Goal: Information Seeking & Learning: Learn about a topic

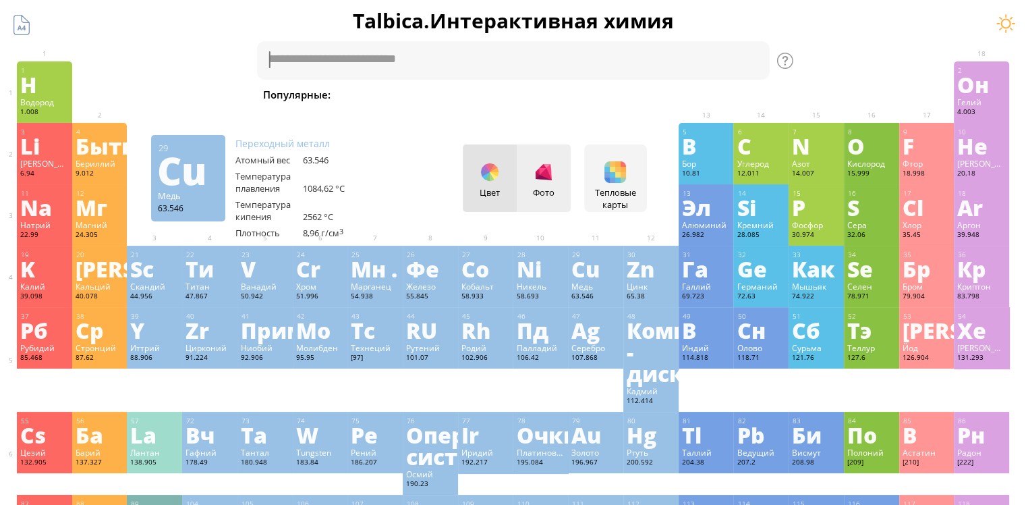
click at [551, 184] on div "Фото" at bounding box center [544, 177] width 54 height 67
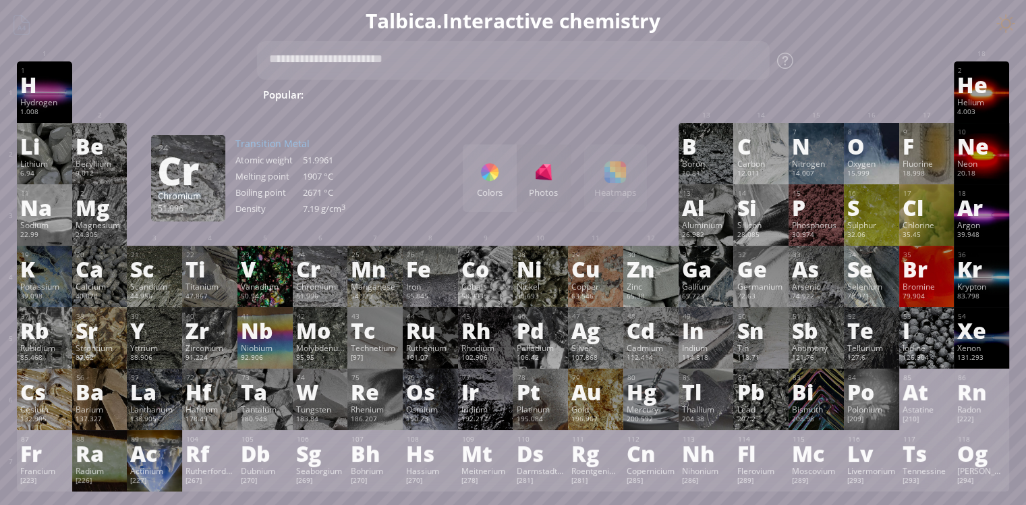
click at [553, 183] on div "Colors Photos" at bounding box center [517, 177] width 108 height 67
click at [497, 186] on ya-tr-span "Colors" at bounding box center [490, 192] width 26 height 12
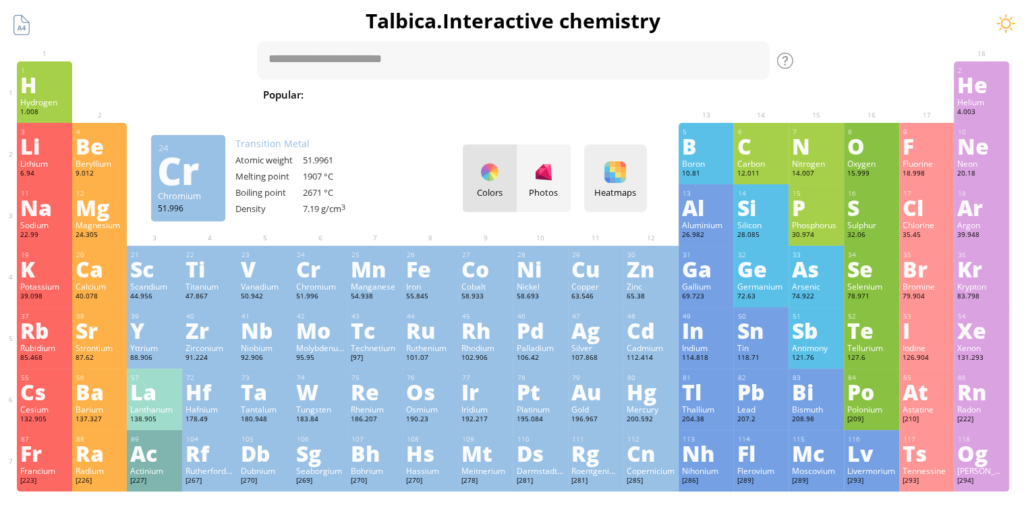
click at [626, 173] on div at bounding box center [616, 172] width 22 height 22
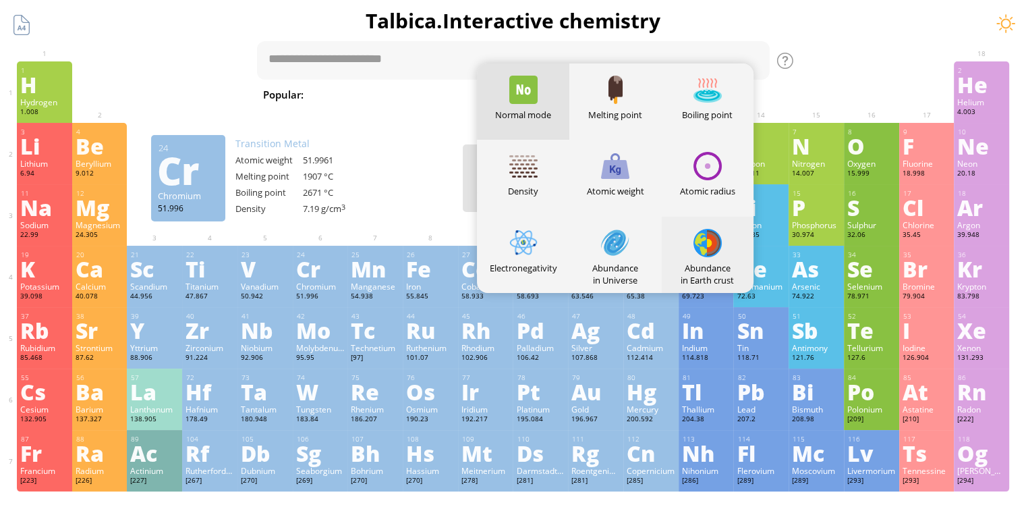
click at [721, 249] on div at bounding box center [708, 243] width 28 height 28
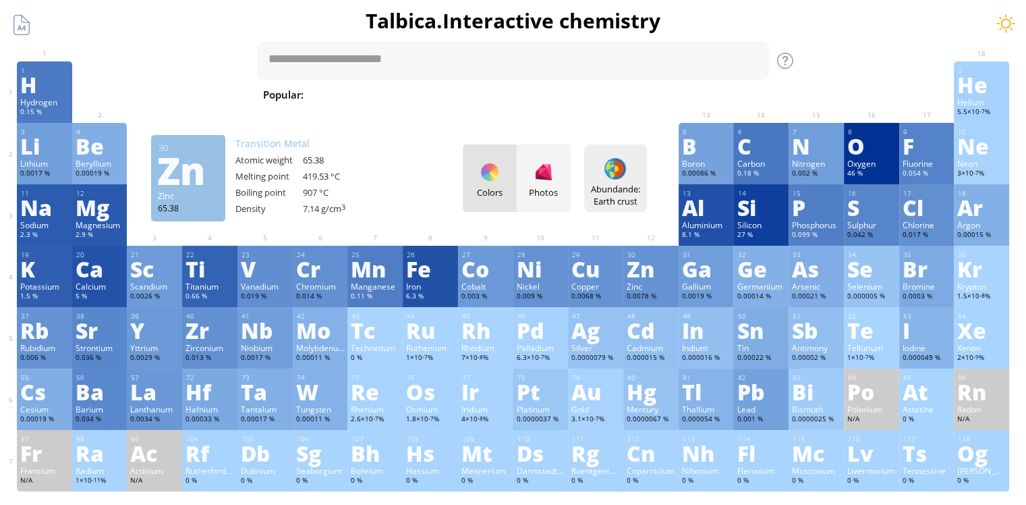
click at [623, 173] on div at bounding box center [616, 169] width 22 height 22
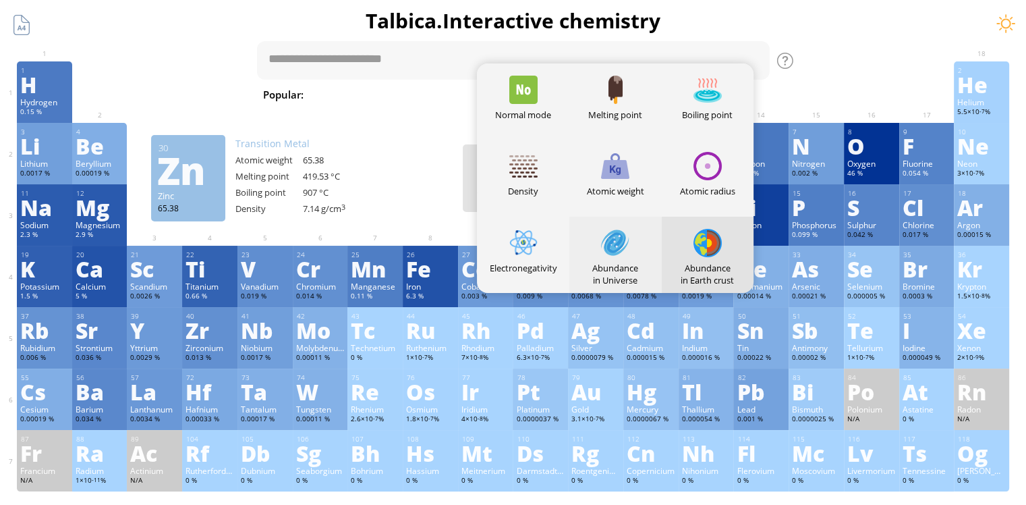
click at [623, 251] on div at bounding box center [615, 243] width 28 height 28
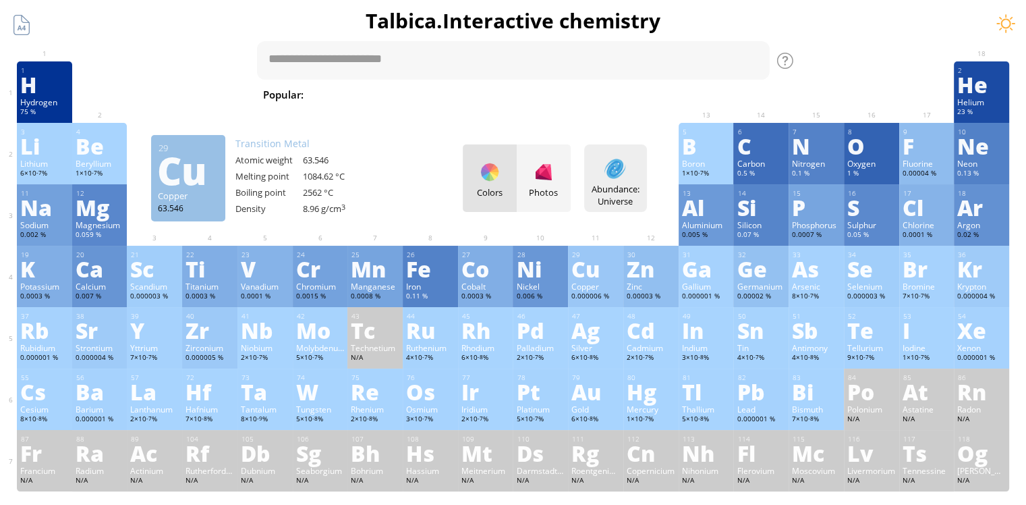
click at [625, 182] on div "Abundance: Universe Heatmaps Normal mode Melting point Boiling point Density At…" at bounding box center [615, 177] width 63 height 67
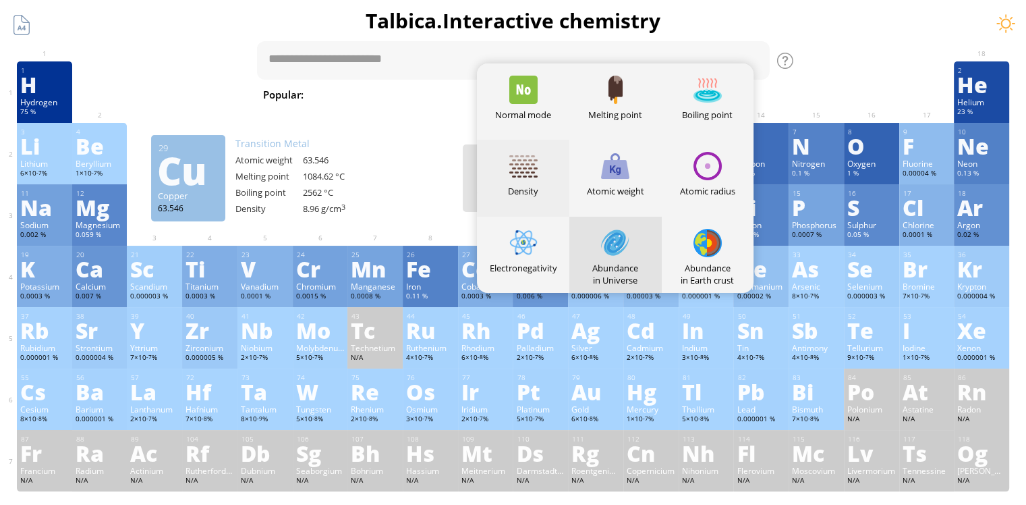
click at [534, 173] on div at bounding box center [523, 166] width 28 height 28
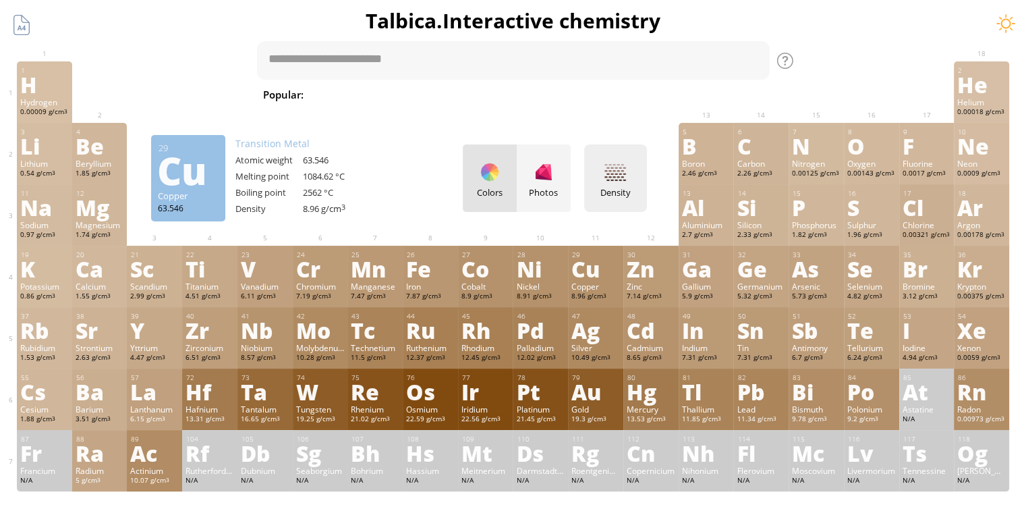
click at [626, 177] on div at bounding box center [616, 172] width 22 height 22
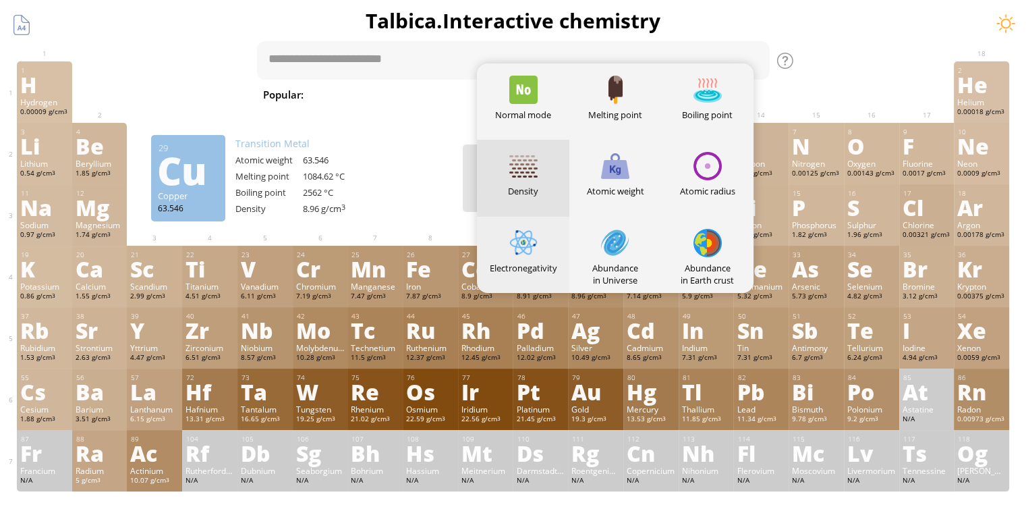
click at [522, 252] on div at bounding box center [523, 243] width 28 height 28
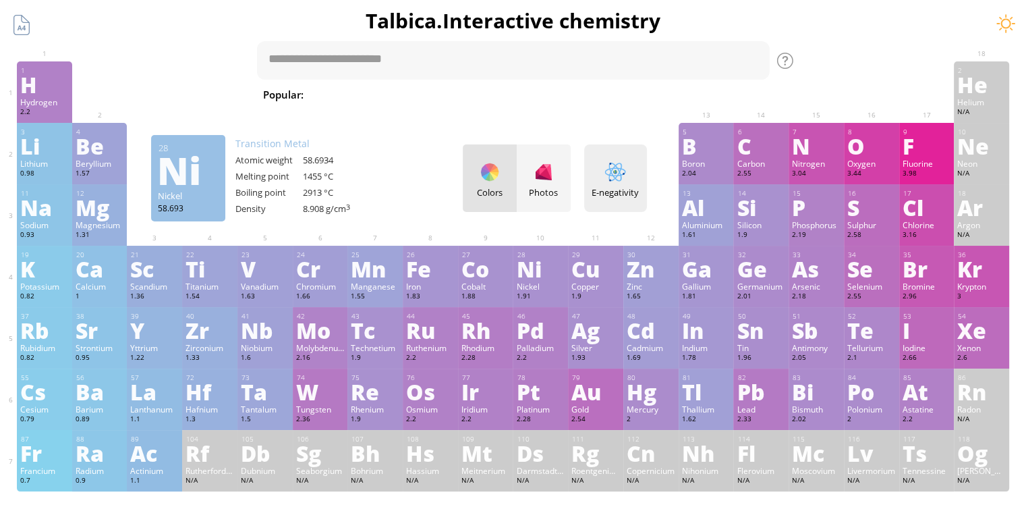
click at [626, 182] on div at bounding box center [616, 172] width 22 height 22
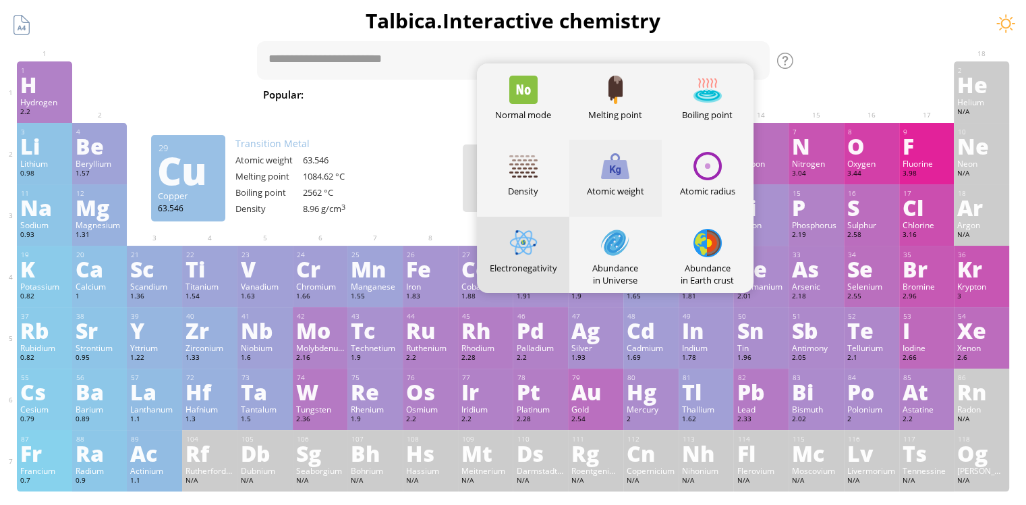
click at [630, 169] on div at bounding box center [615, 166] width 28 height 28
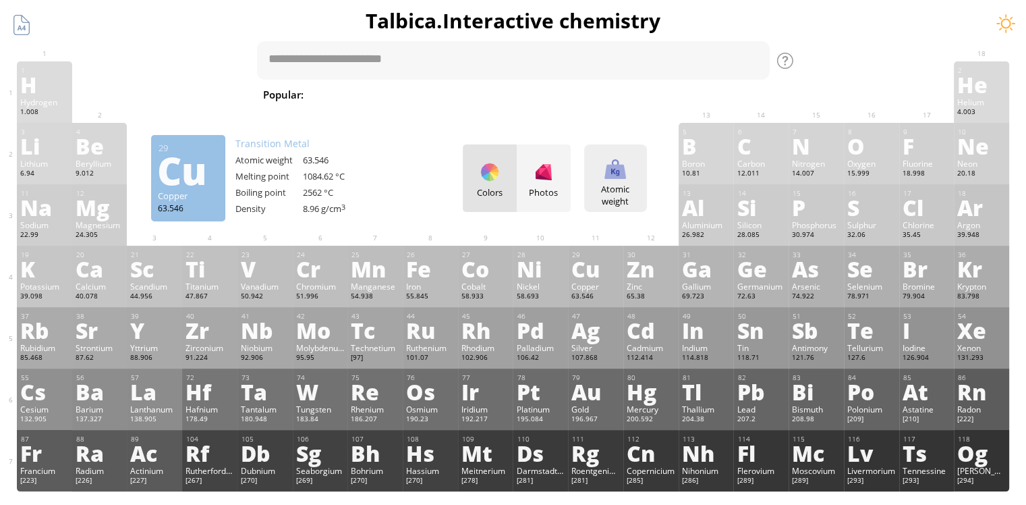
click at [624, 190] on div "Atomic weight" at bounding box center [616, 195] width 56 height 24
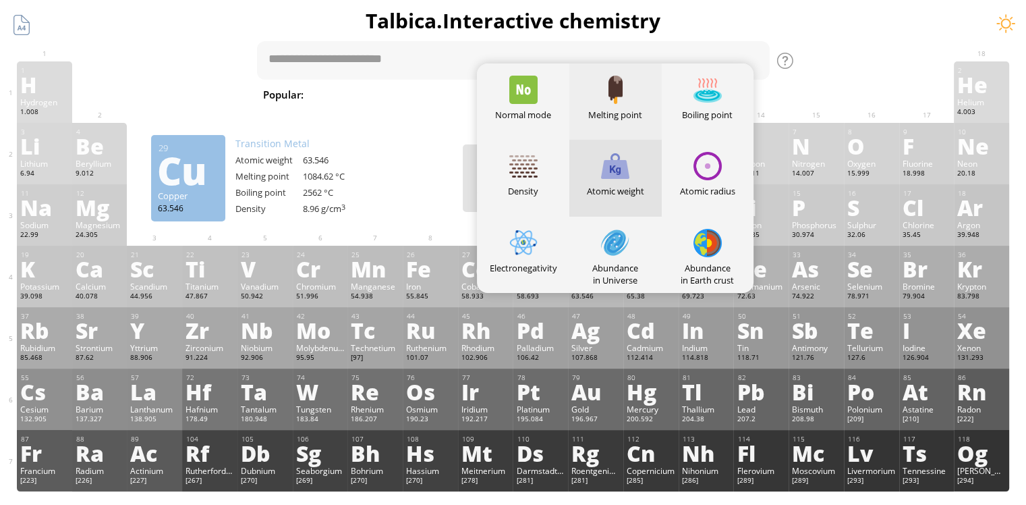
click at [622, 92] on div at bounding box center [615, 90] width 28 height 28
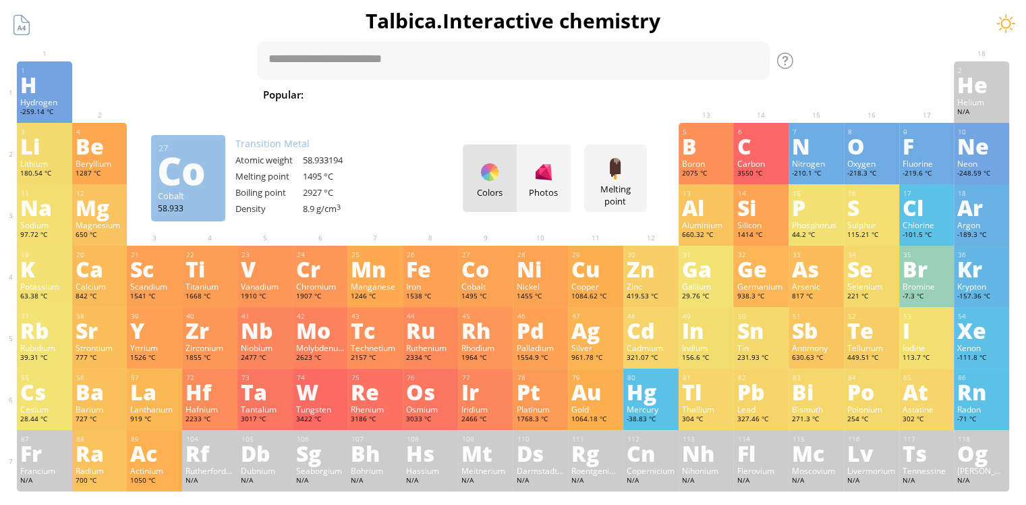
click at [933, 94] on ya-tr-span "5" at bounding box center [935, 98] width 4 height 9
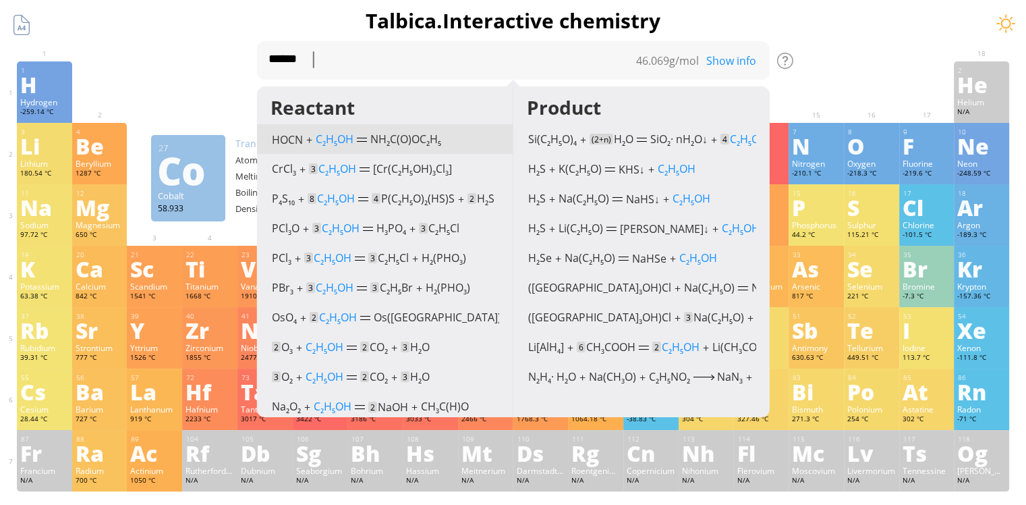
click at [336, 140] on sub "5" at bounding box center [334, 144] width 3 height 8
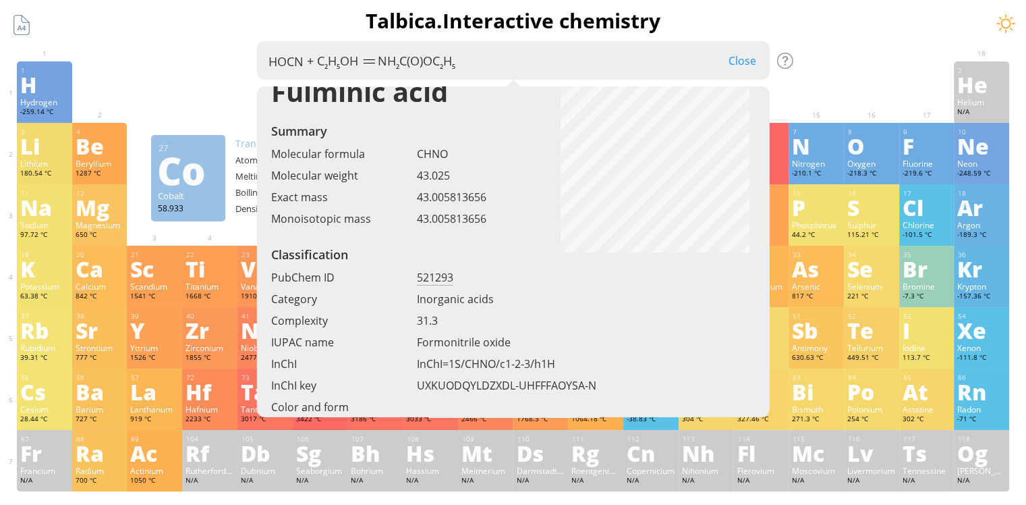
scroll to position [67, 0]
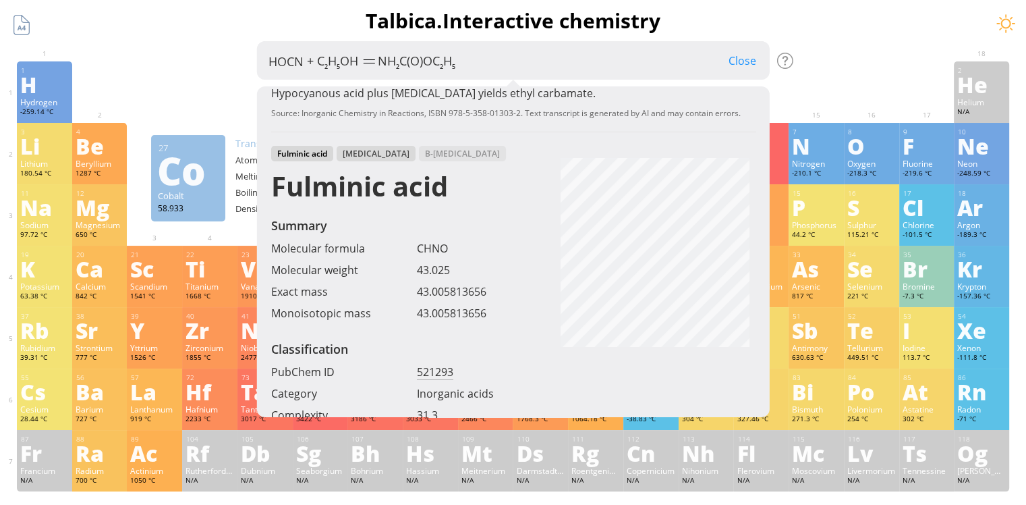
click at [353, 154] on div "[MEDICAL_DATA]" at bounding box center [376, 154] width 79 height 16
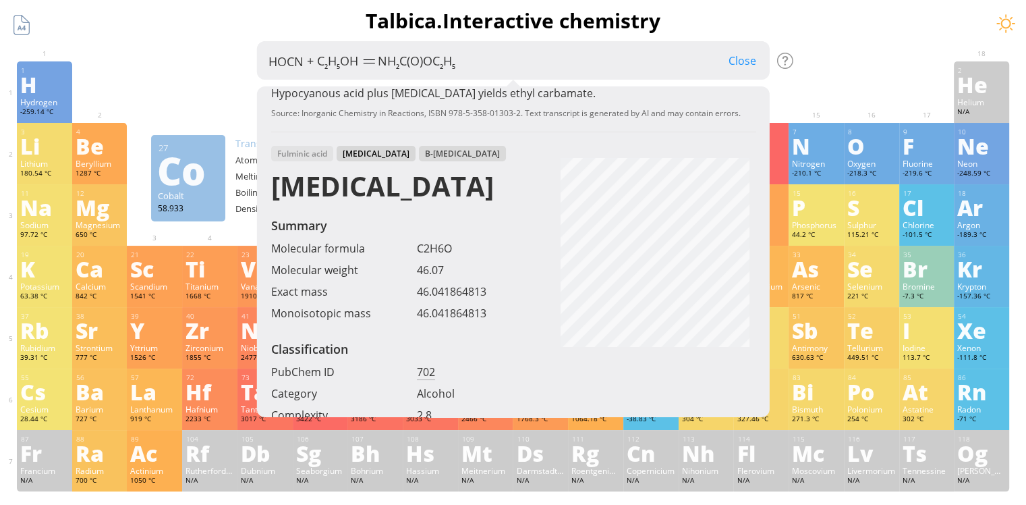
click at [419, 152] on div "Β-[MEDICAL_DATA]" at bounding box center [462, 154] width 87 height 16
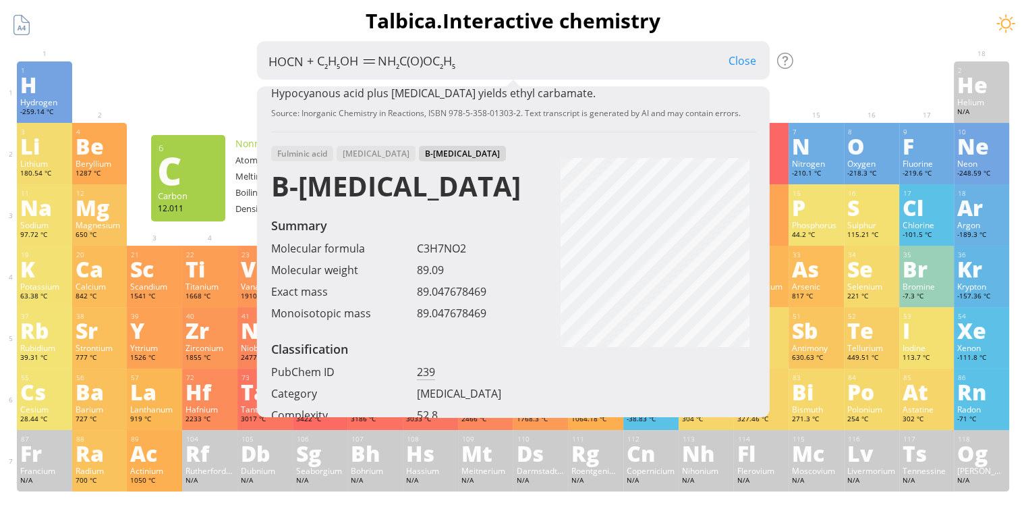
click at [758, 64] on div "Close" at bounding box center [742, 61] width 55 height 18
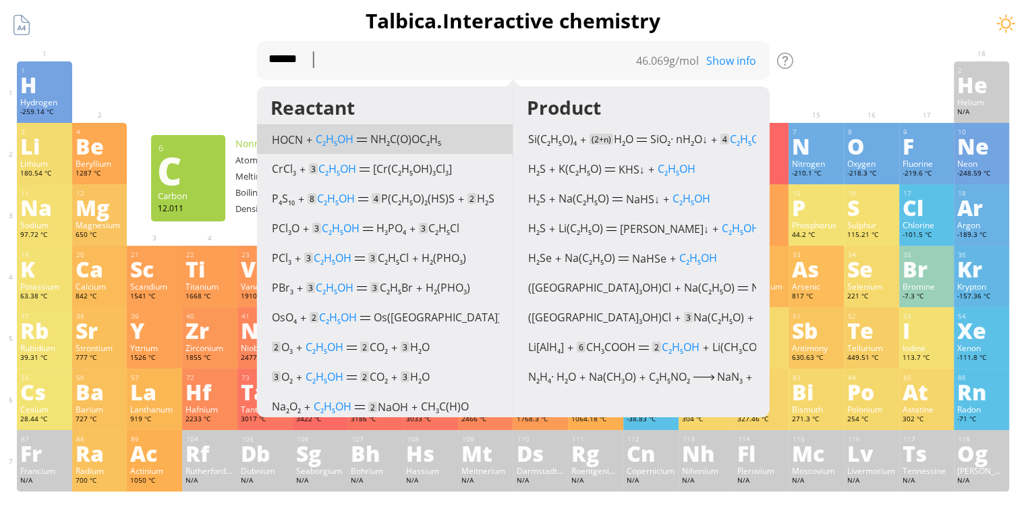
click at [751, 67] on div "Show info" at bounding box center [735, 60] width 67 height 15
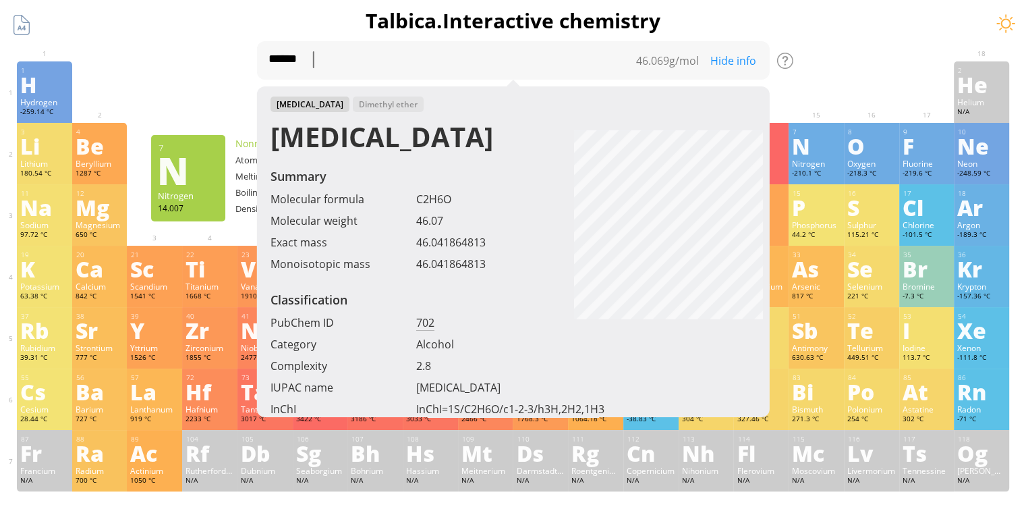
click at [856, 79] on div at bounding box center [871, 71] width 55 height 20
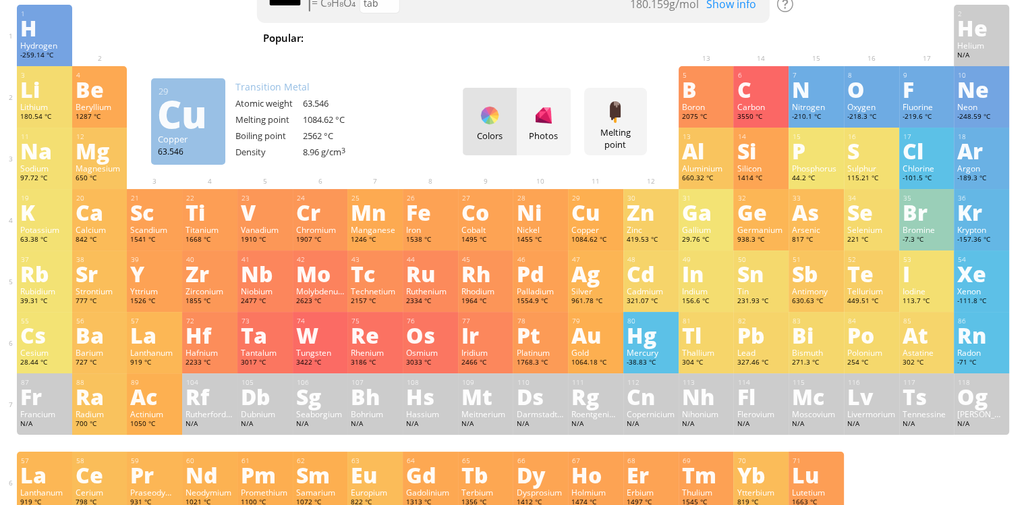
scroll to position [0, 0]
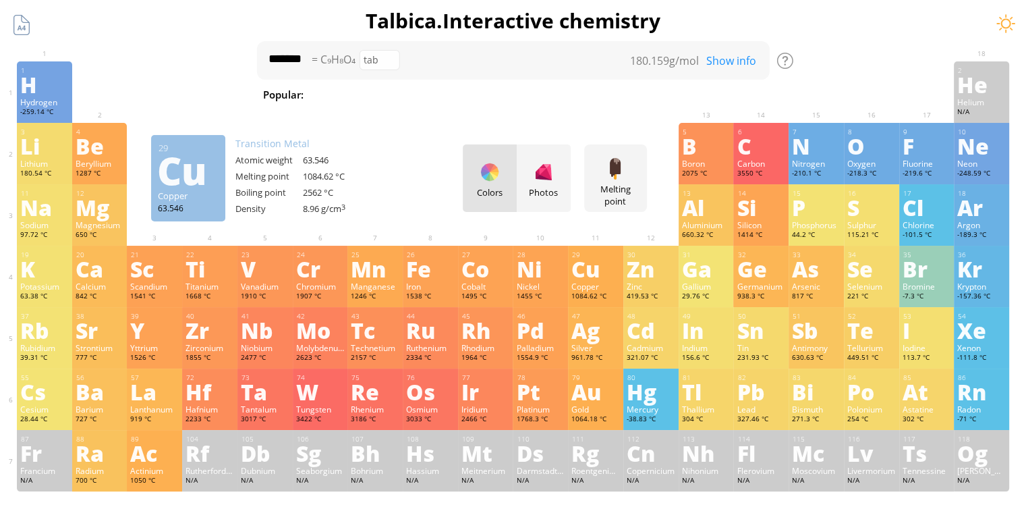
click at [375, 59] on div "tab" at bounding box center [379, 60] width 40 height 20
type textarea "******"
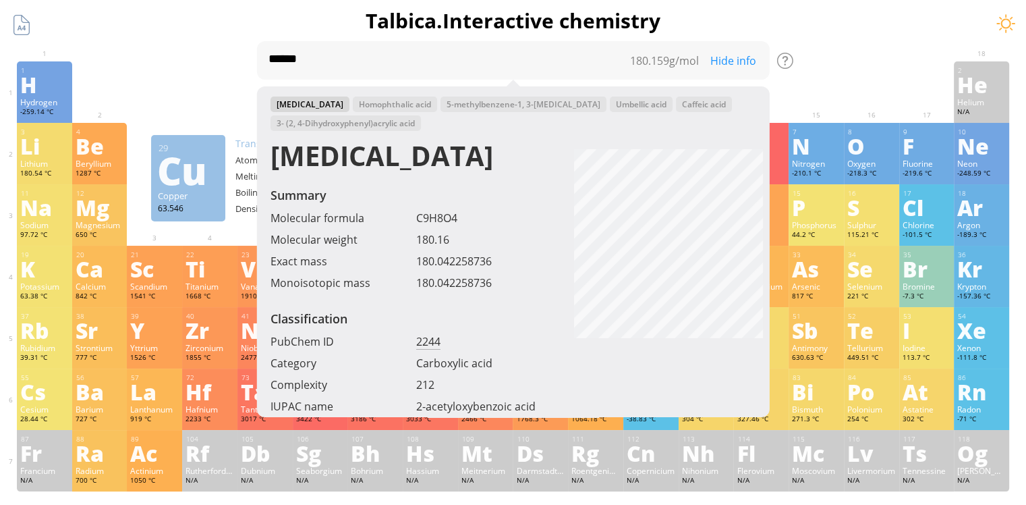
click at [854, 75] on div at bounding box center [871, 71] width 55 height 20
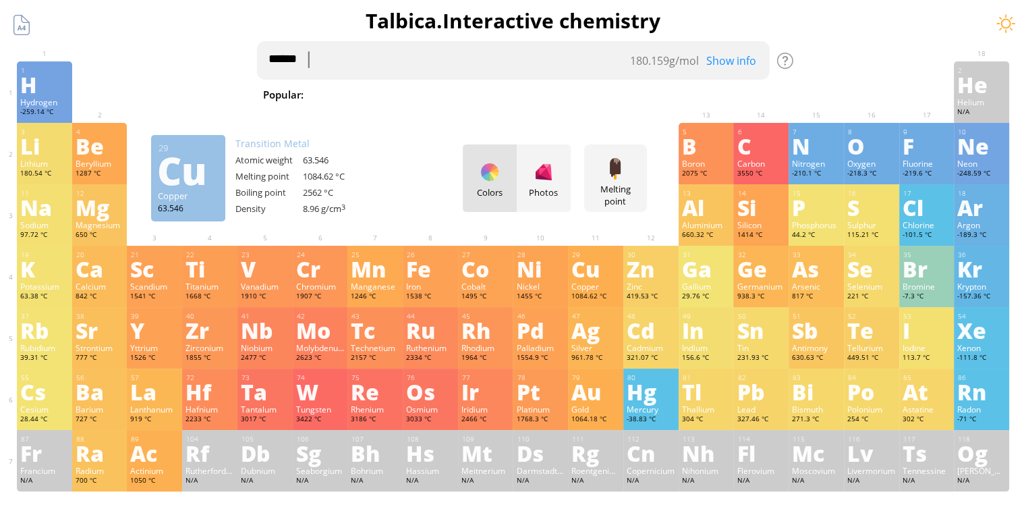
drag, startPoint x: 321, startPoint y: 61, endPoint x: 250, endPoint y: 61, distance: 70.2
click at [425, 138] on div at bounding box center [430, 133] width 49 height 11
click at [495, 178] on div "Colors Photos" at bounding box center [517, 177] width 108 height 67
click at [634, 183] on div "Melting point" at bounding box center [616, 195] width 56 height 24
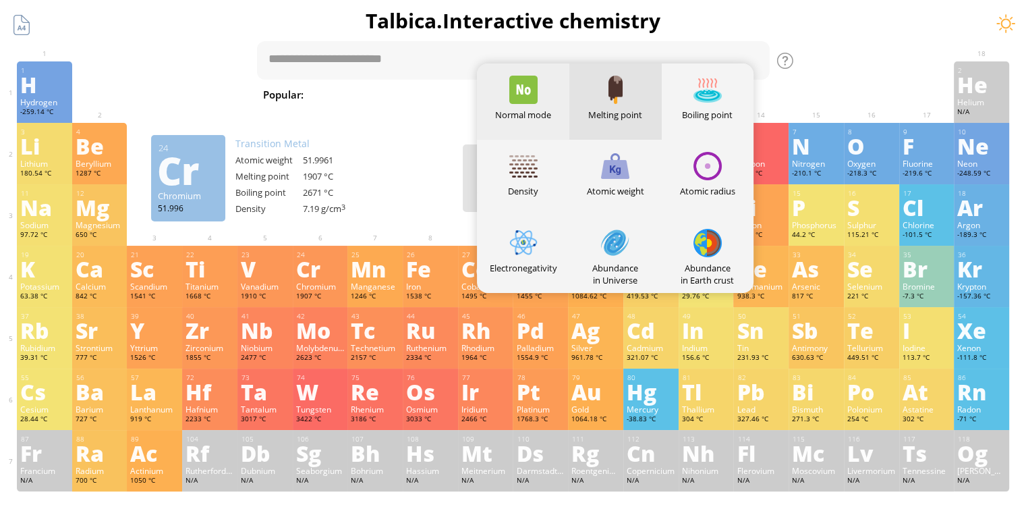
click at [532, 88] on div at bounding box center [523, 90] width 28 height 28
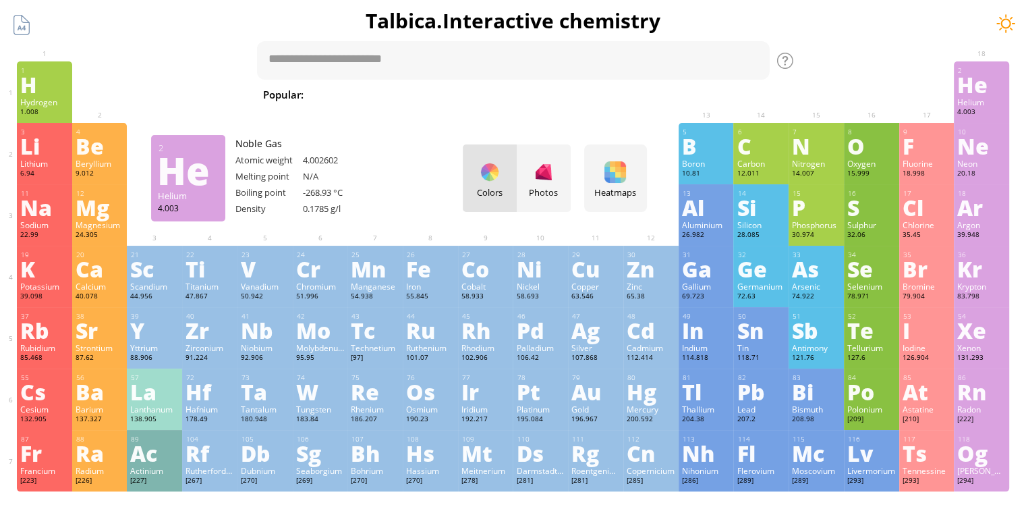
click at [1007, 21] on div at bounding box center [1006, 23] width 20 height 20
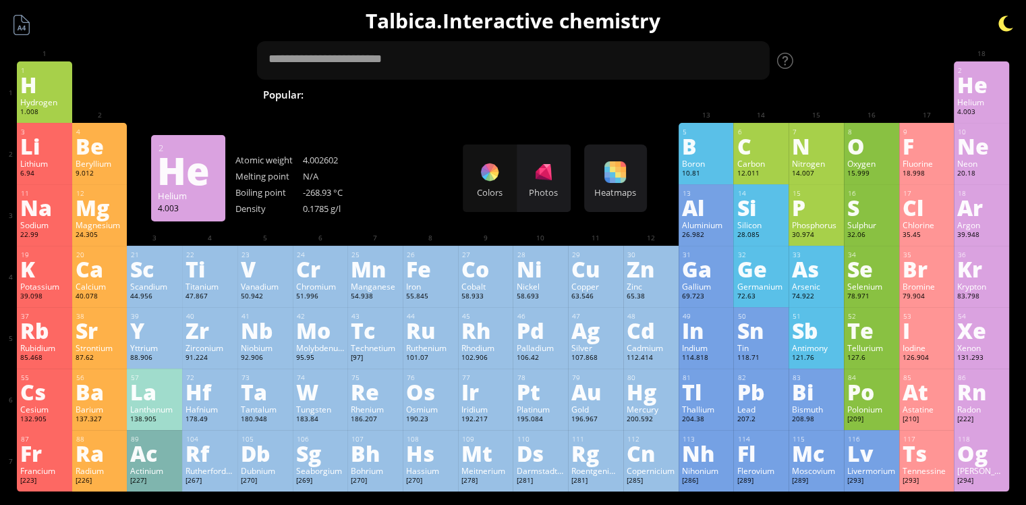
click at [1007, 23] on div at bounding box center [1006, 23] width 20 height 20
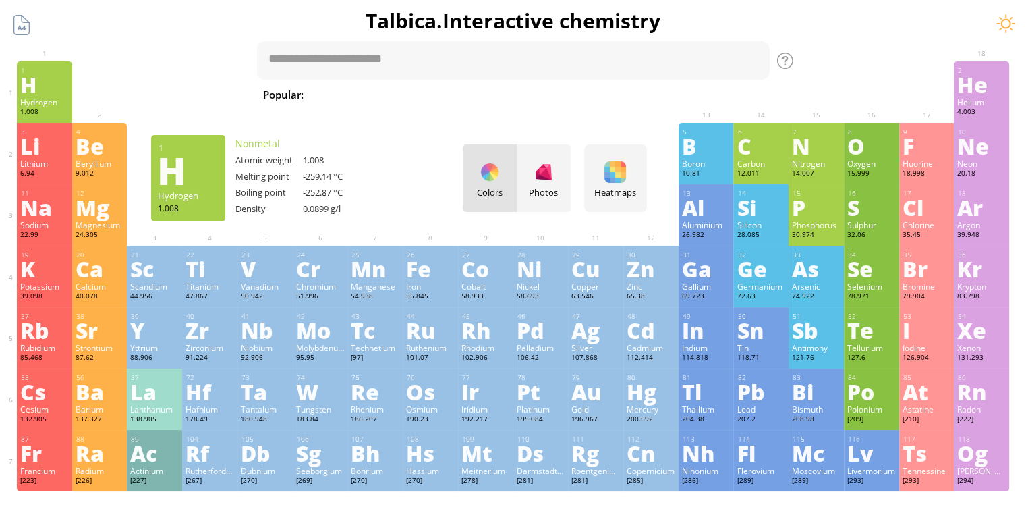
click at [30, 96] on ya-tr-span "H" at bounding box center [28, 84] width 17 height 31
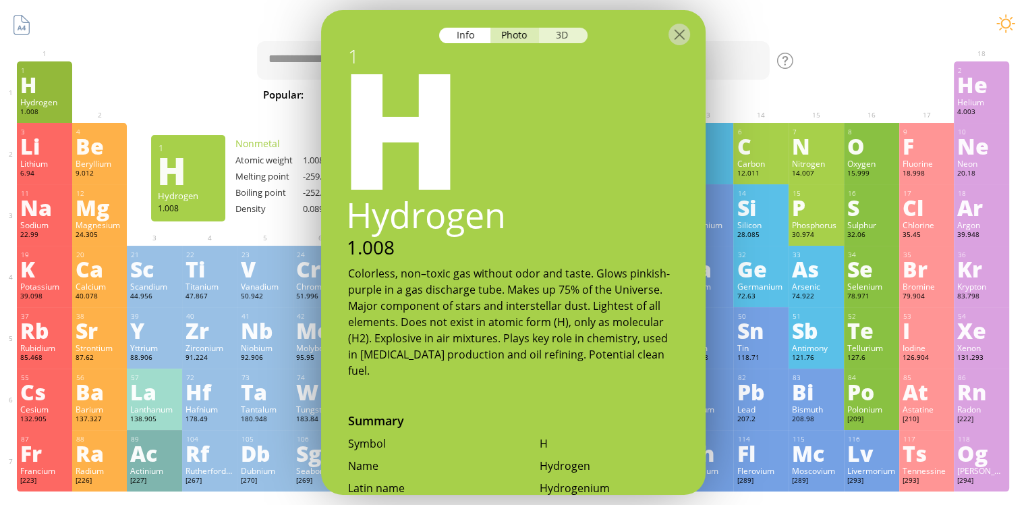
click at [576, 32] on div "3D" at bounding box center [563, 36] width 49 height 16
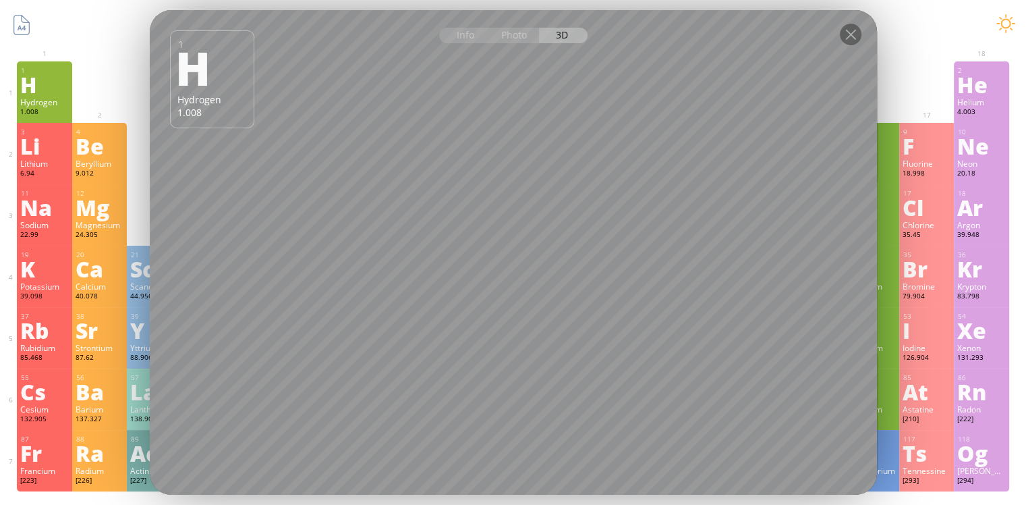
click at [94, 284] on ya-tr-span "Ca" at bounding box center [90, 268] width 28 height 31
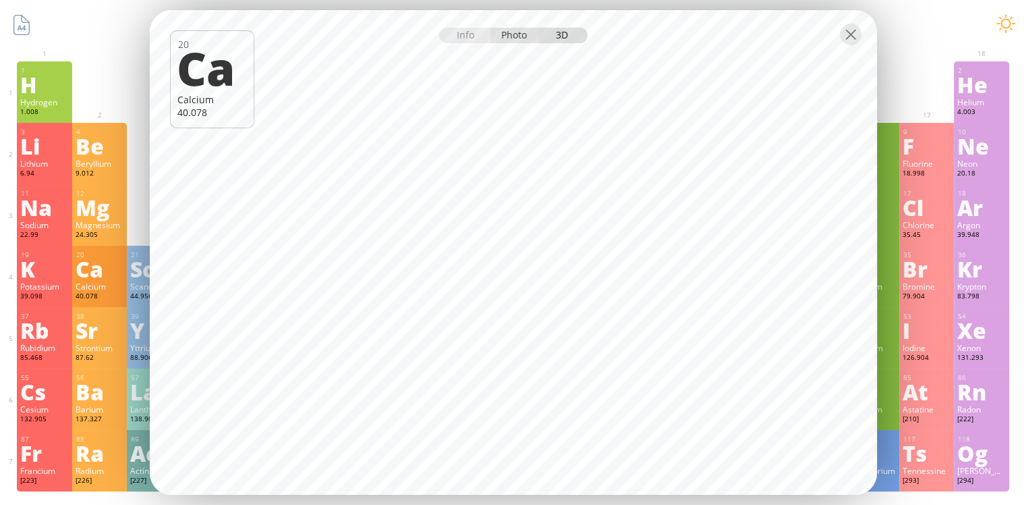
click at [525, 37] on div "Photo" at bounding box center [515, 36] width 49 height 16
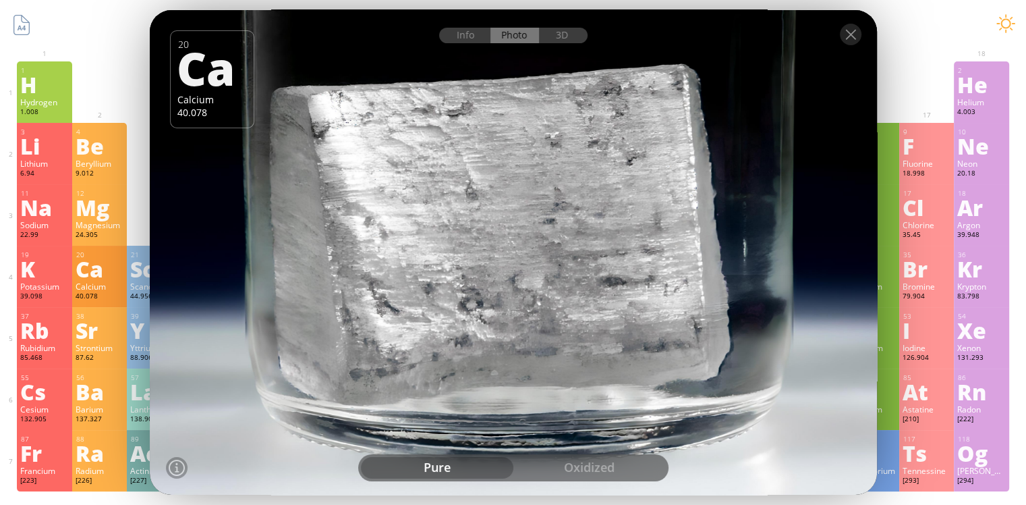
click at [595, 471] on div "oxidized" at bounding box center [589, 468] width 152 height 22
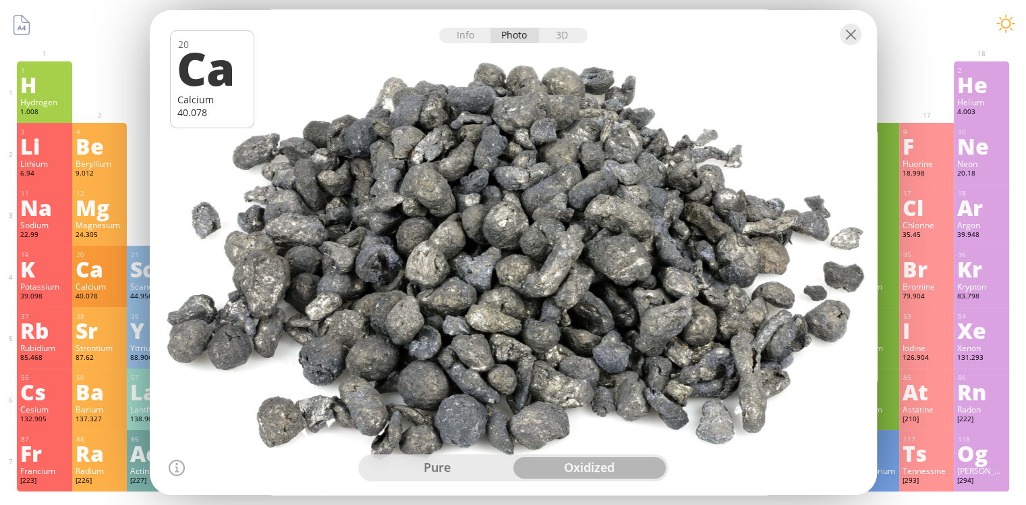
drag, startPoint x: 478, startPoint y: 266, endPoint x: 531, endPoint y: 253, distance: 54.8
click at [531, 253] on div at bounding box center [513, 251] width 735 height 489
click at [566, 33] on div "3D" at bounding box center [563, 36] width 49 height 16
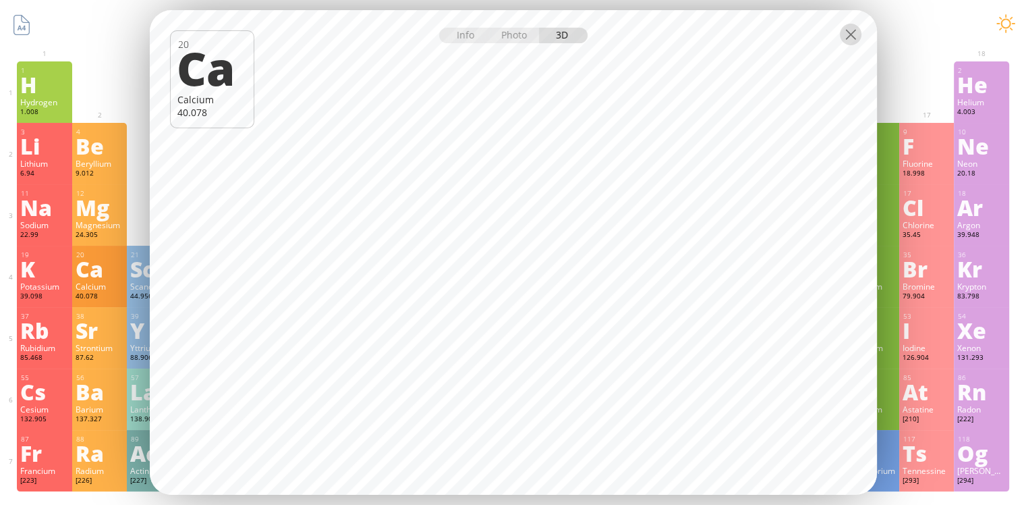
click at [848, 36] on div at bounding box center [851, 35] width 22 height 22
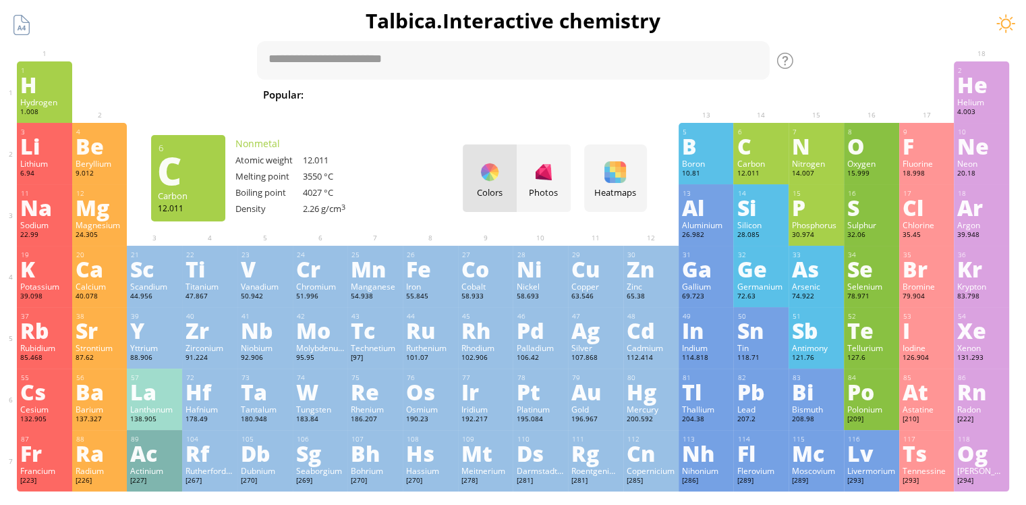
click at [764, 161] on ya-tr-span "Carbon" at bounding box center [751, 163] width 28 height 11
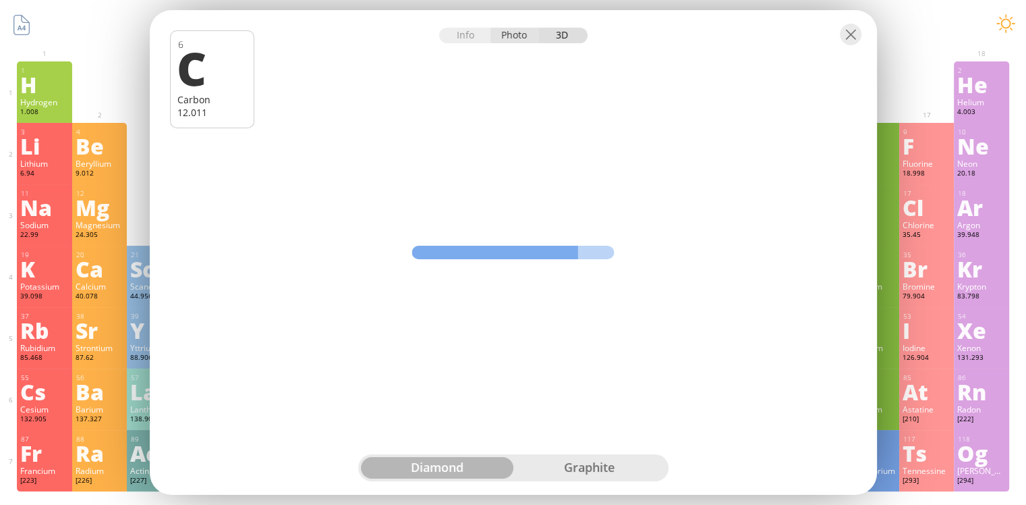
click at [521, 39] on div "Photo" at bounding box center [515, 36] width 49 height 16
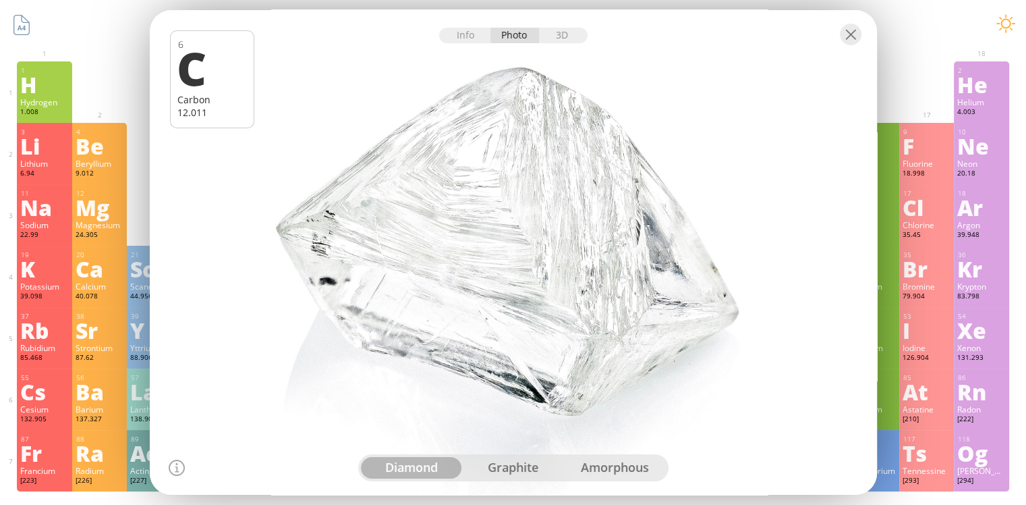
drag, startPoint x: 472, startPoint y: 200, endPoint x: 513, endPoint y: 209, distance: 42.2
click at [513, 209] on div at bounding box center [513, 251] width 735 height 489
click at [504, 475] on div "graphite" at bounding box center [513, 468] width 102 height 22
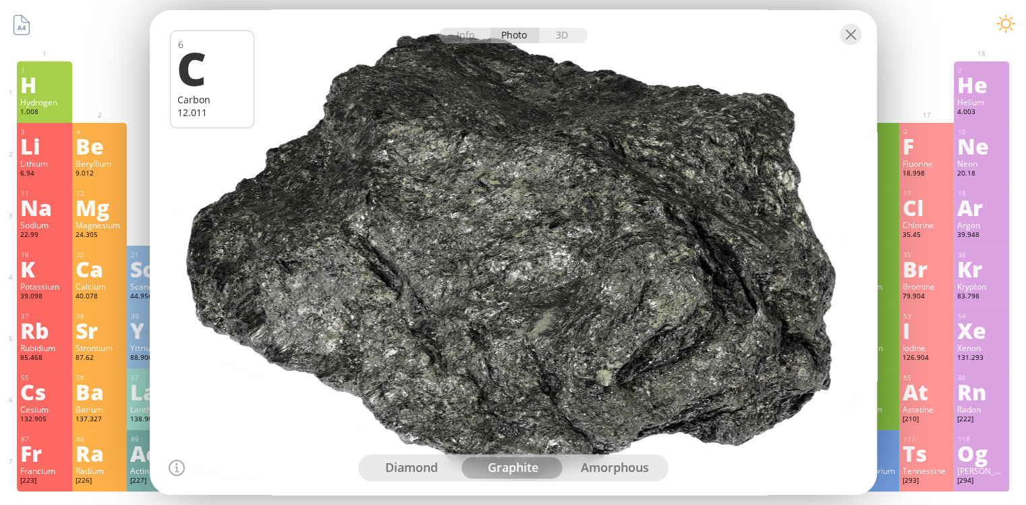
click at [613, 476] on div "amorphous" at bounding box center [615, 468] width 102 height 22
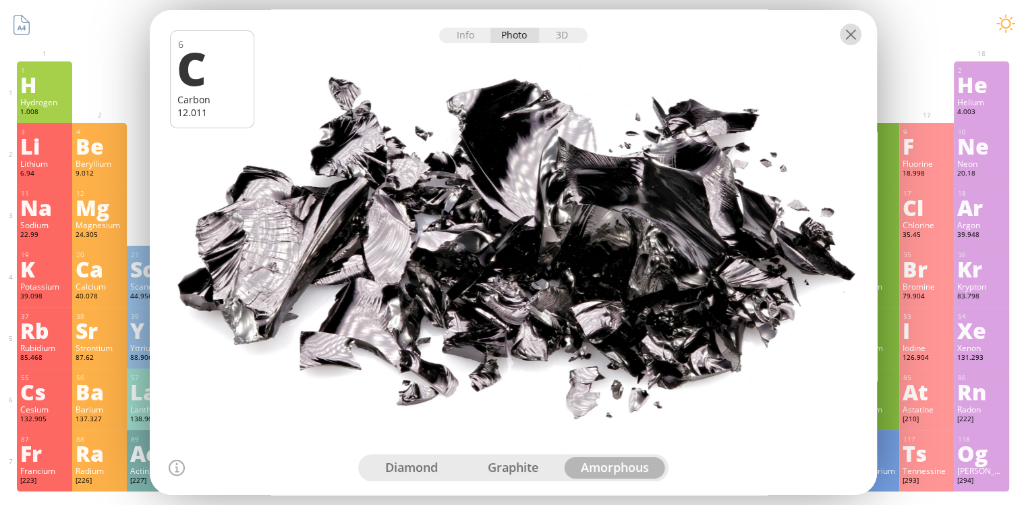
click at [852, 36] on div at bounding box center [851, 35] width 22 height 22
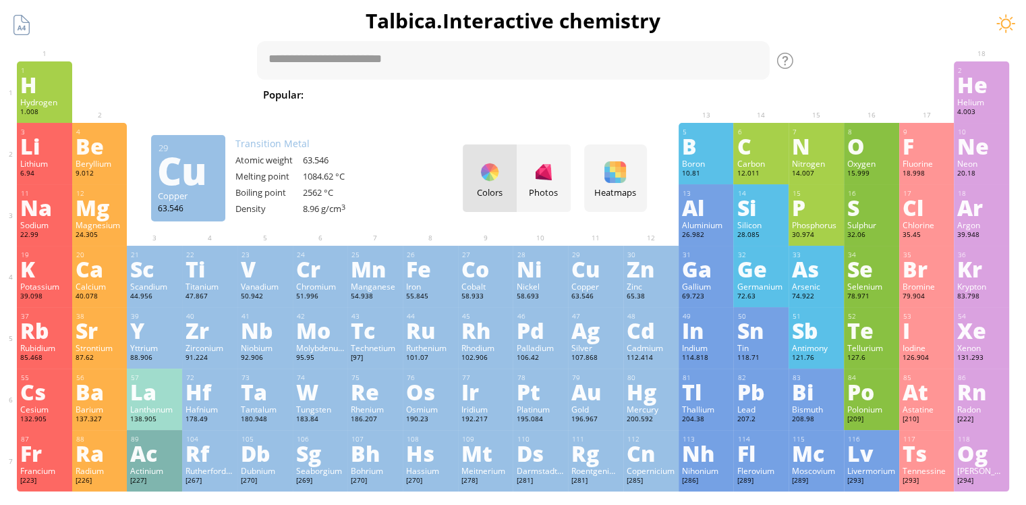
click at [607, 282] on div "Copper" at bounding box center [596, 286] width 49 height 11
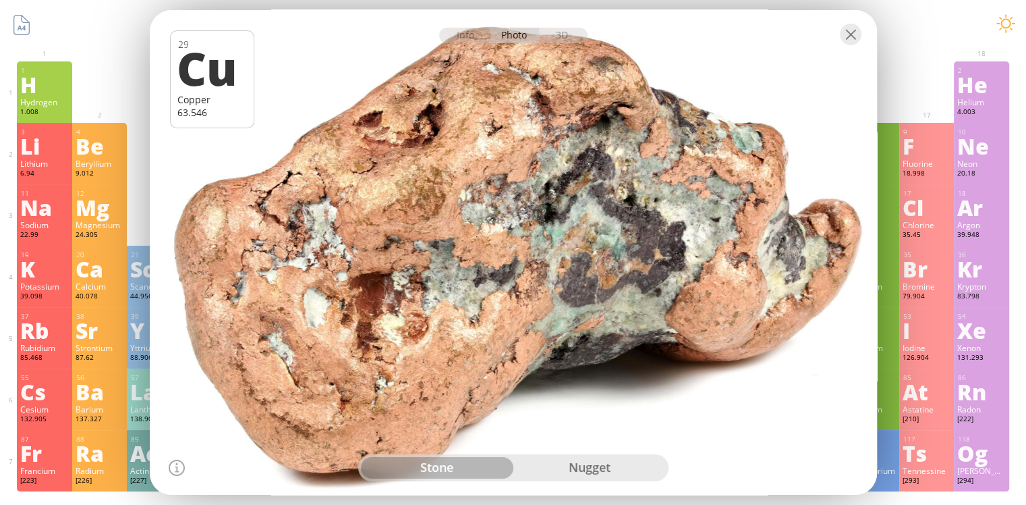
click at [588, 472] on div "nugget" at bounding box center [589, 468] width 152 height 22
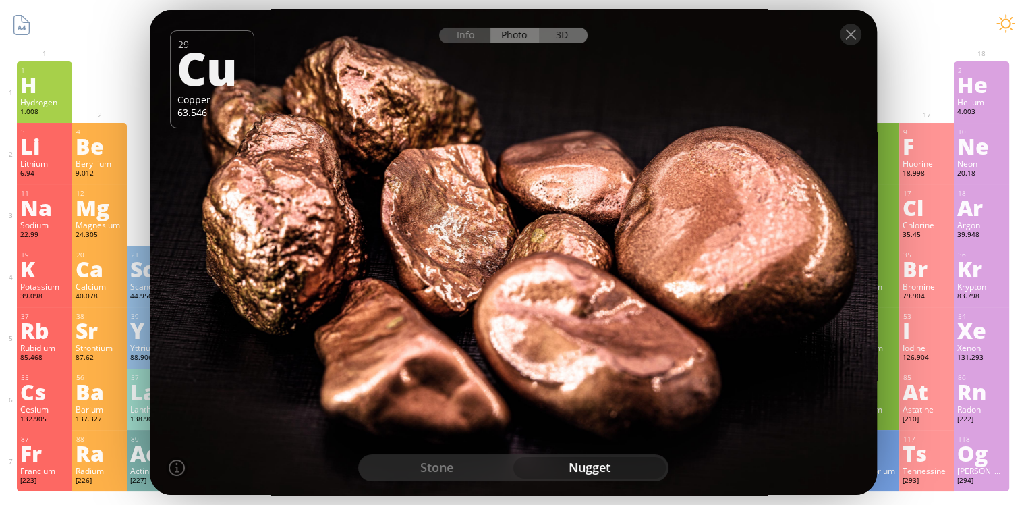
click at [565, 32] on div "3D" at bounding box center [563, 36] width 49 height 16
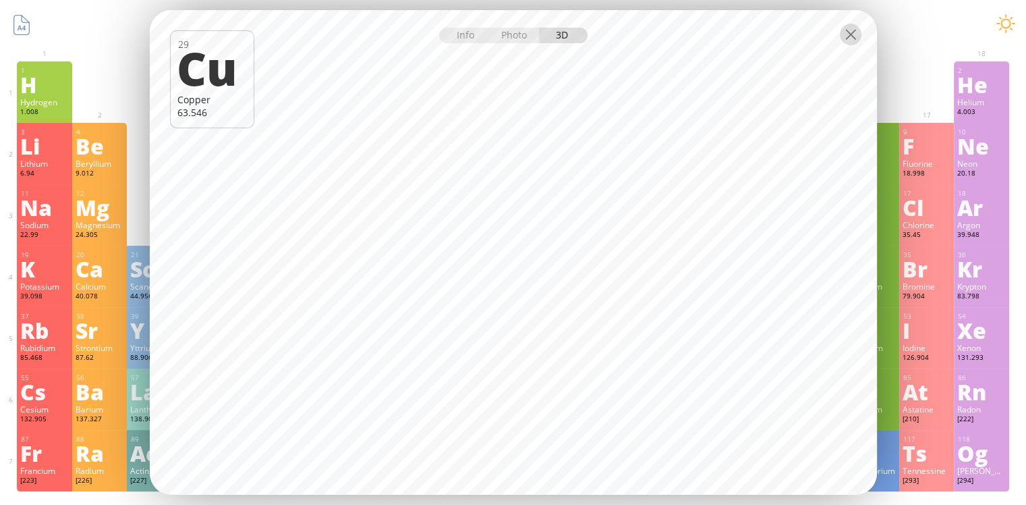
click at [853, 41] on div at bounding box center [851, 35] width 22 height 22
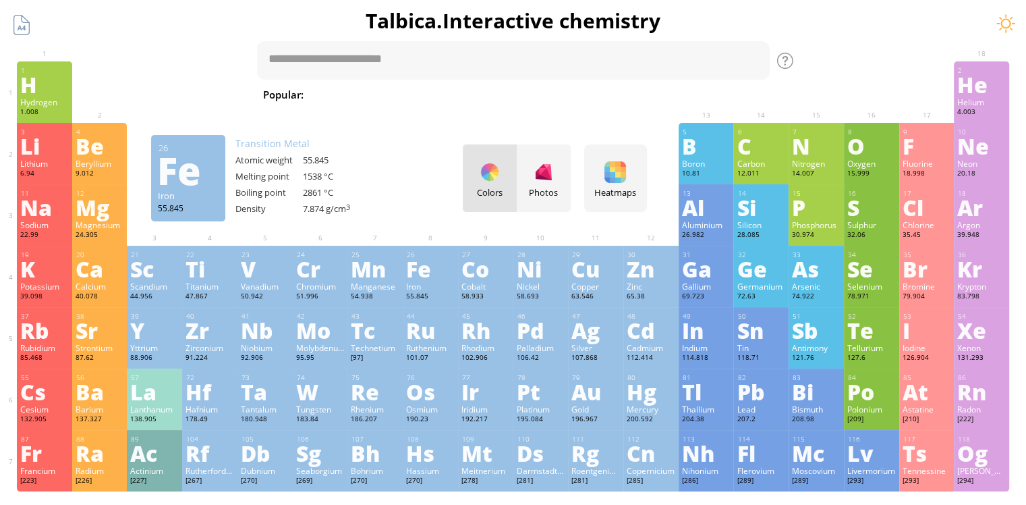
click at [435, 274] on div "Fe" at bounding box center [430, 269] width 49 height 22
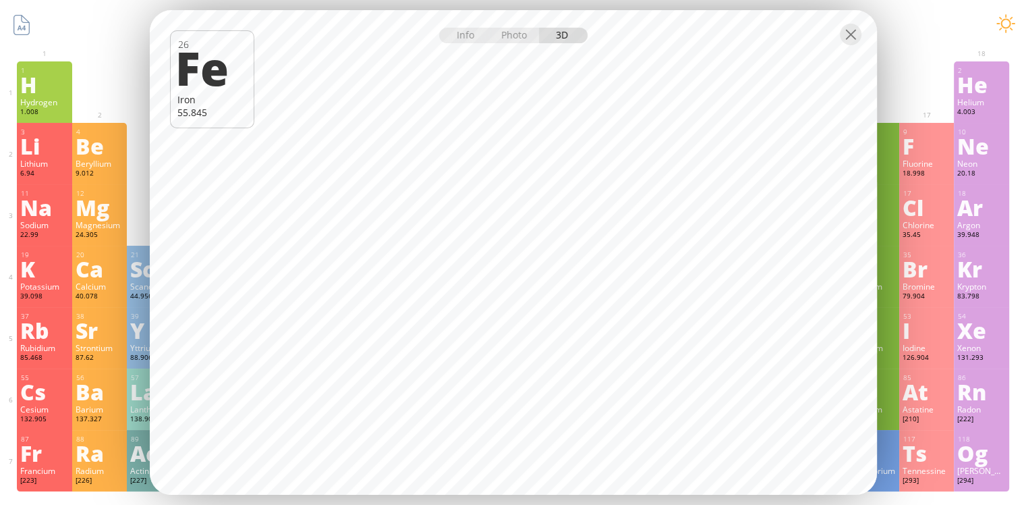
click at [518, 43] on div at bounding box center [513, 33] width 727 height 47
click at [518, 35] on div "Photo" at bounding box center [515, 36] width 49 height 16
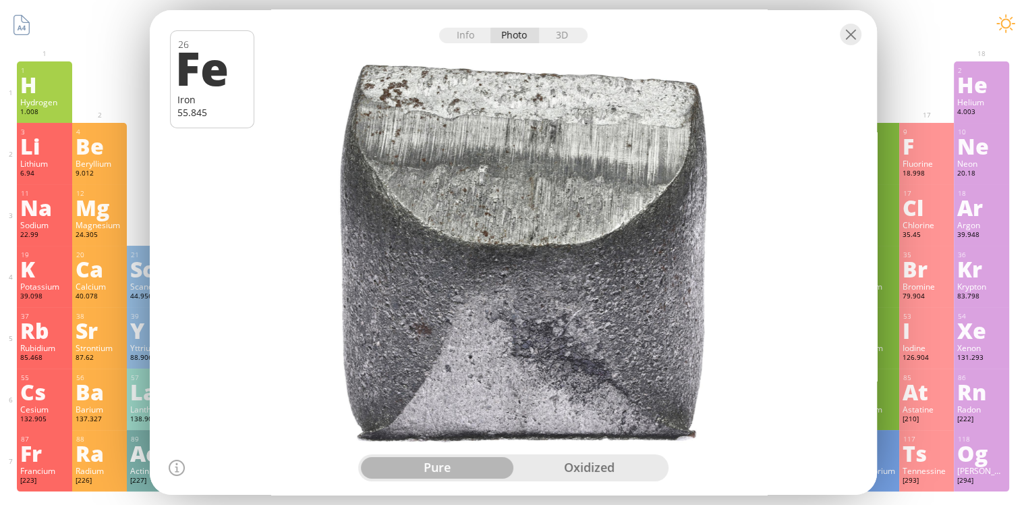
click at [601, 470] on div "oxidized" at bounding box center [589, 468] width 152 height 22
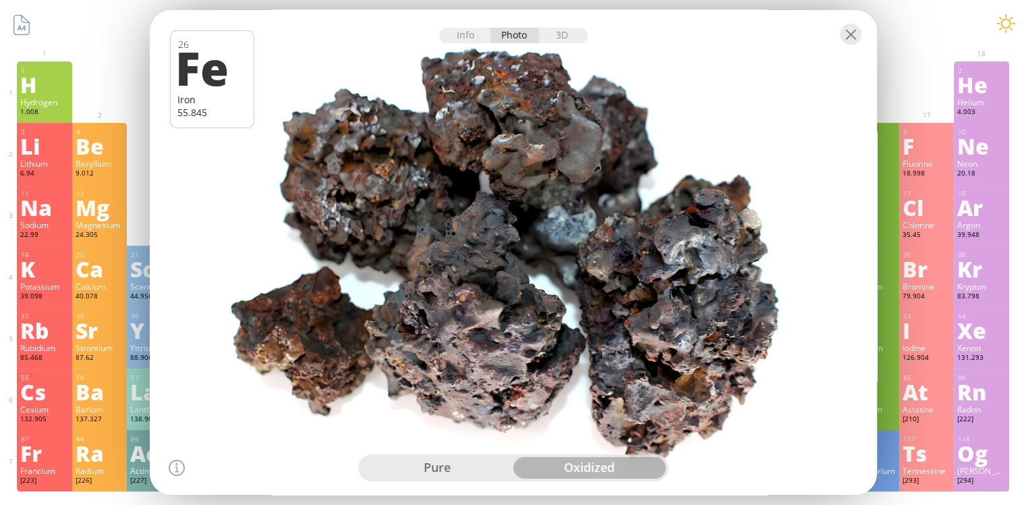
drag, startPoint x: 643, startPoint y: 317, endPoint x: 615, endPoint y: 287, distance: 40.6
click at [615, 287] on div at bounding box center [513, 251] width 735 height 489
click at [854, 37] on div at bounding box center [851, 35] width 22 height 22
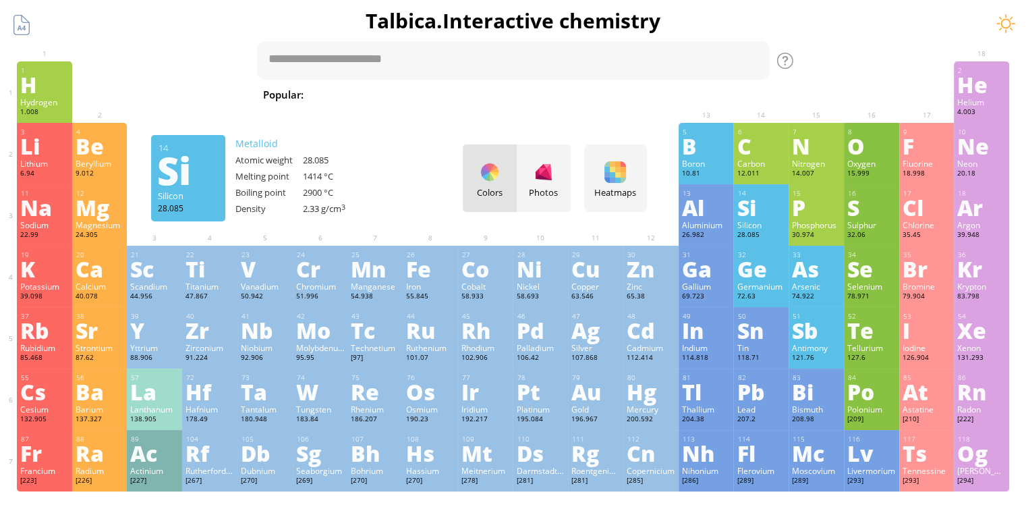
click at [761, 223] on ya-tr-span "Silicon" at bounding box center [749, 224] width 24 height 11
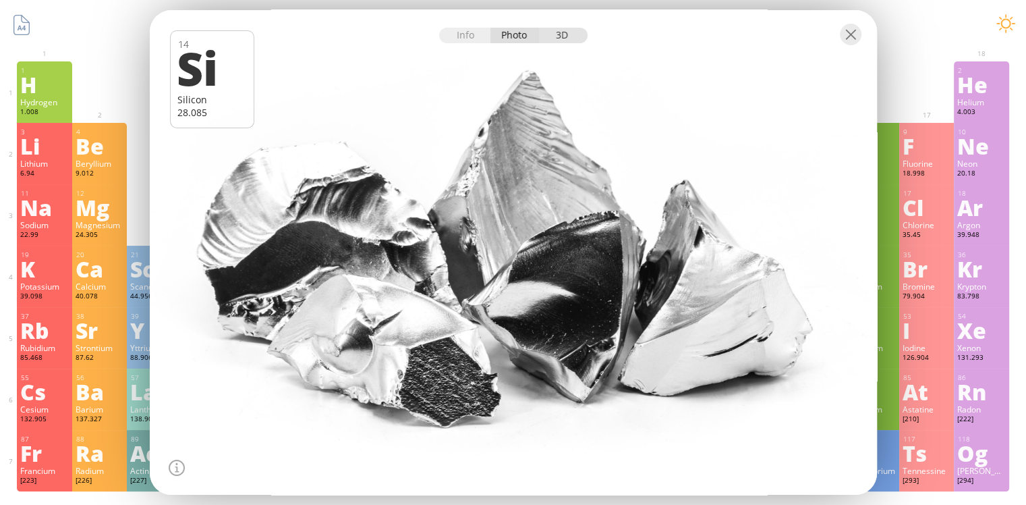
click at [564, 35] on div "3D" at bounding box center [563, 36] width 49 height 16
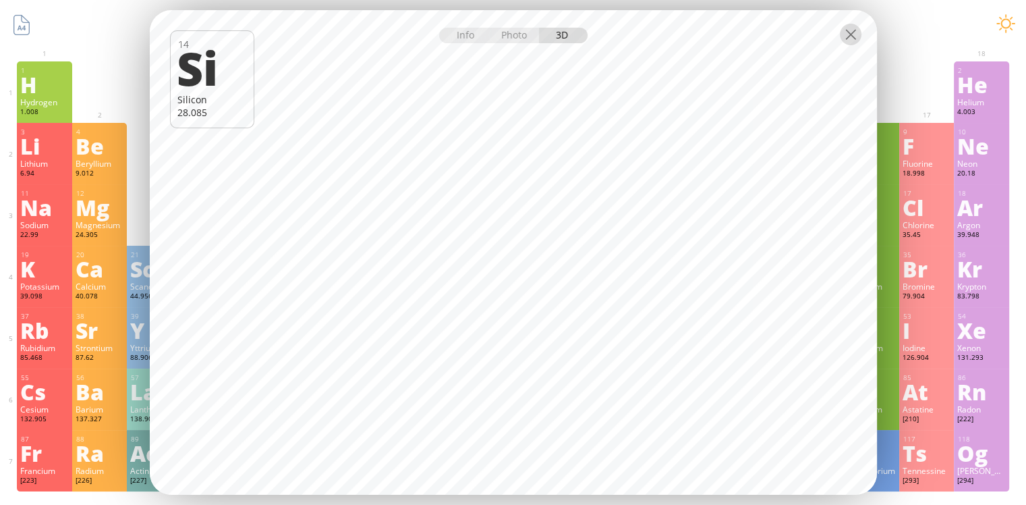
click at [856, 35] on div at bounding box center [851, 35] width 22 height 22
